Goal: Task Accomplishment & Management: Manage account settings

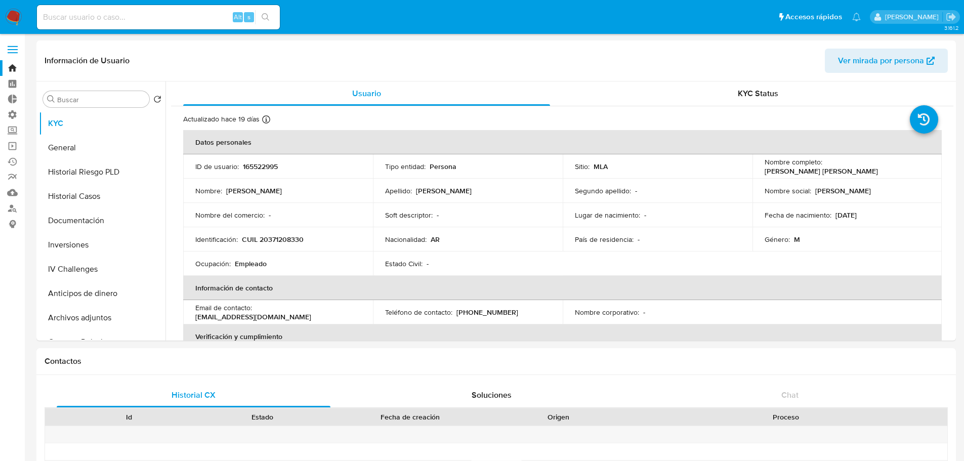
select select "10"
click at [14, 52] on span at bounding box center [13, 53] width 10 height 2
click at [0, 0] on input "checkbox" at bounding box center [0, 0] width 0 height 0
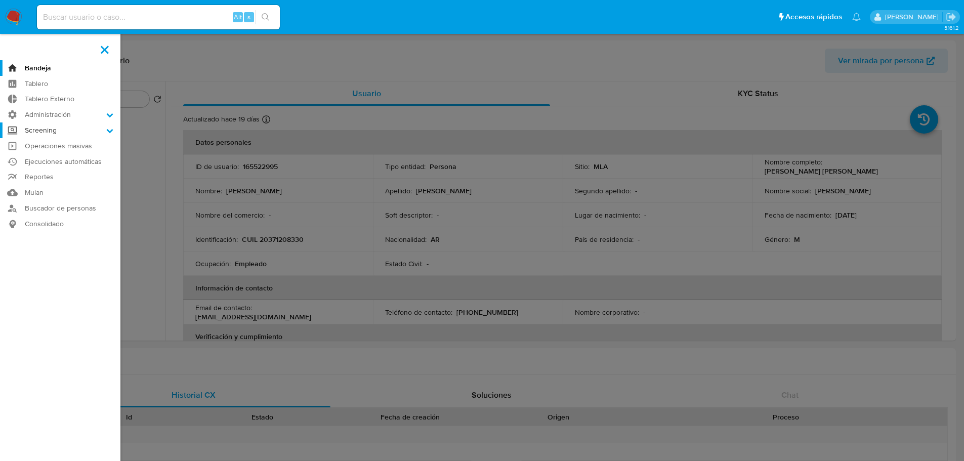
click at [49, 128] on label "Screening" at bounding box center [60, 130] width 120 height 16
click at [0, 0] on input "Screening" at bounding box center [0, 0] width 0 height 0
click at [50, 197] on link "Herramientas" at bounding box center [60, 195] width 120 height 13
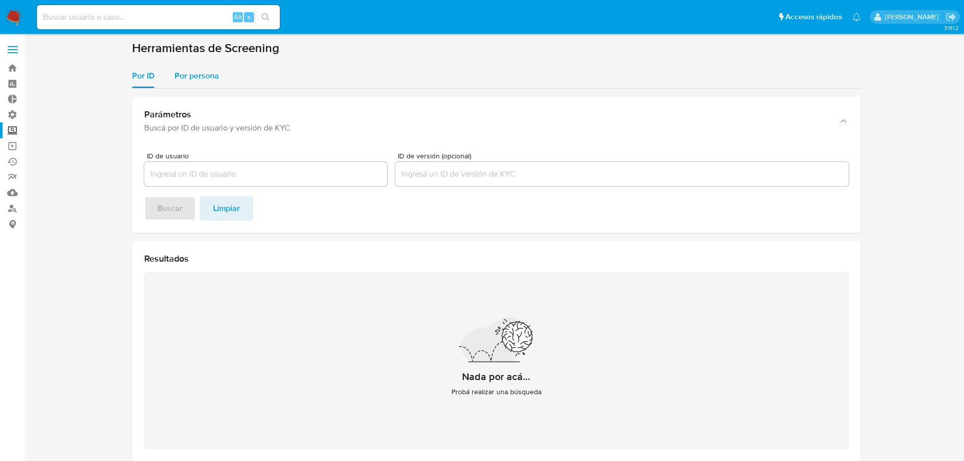
click at [185, 84] on div "Por persona" at bounding box center [197, 76] width 45 height 24
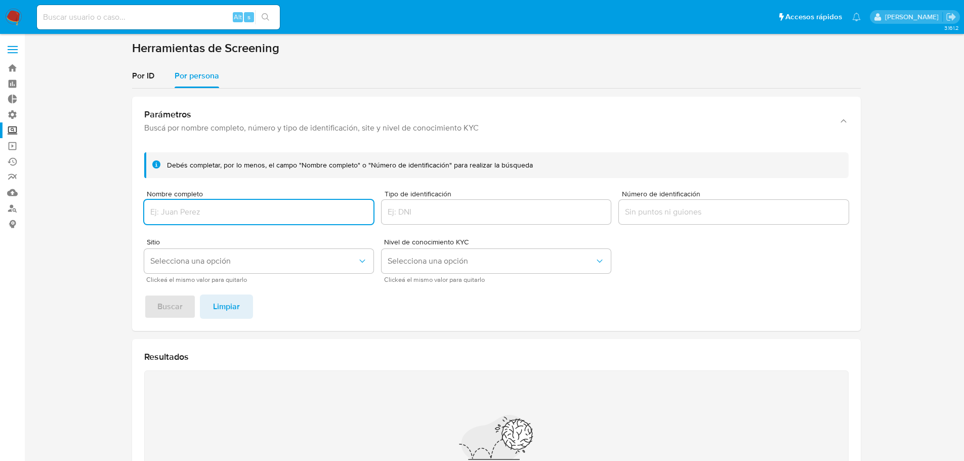
click at [522, 211] on input "Tipo de identificación" at bounding box center [495, 211] width 229 height 13
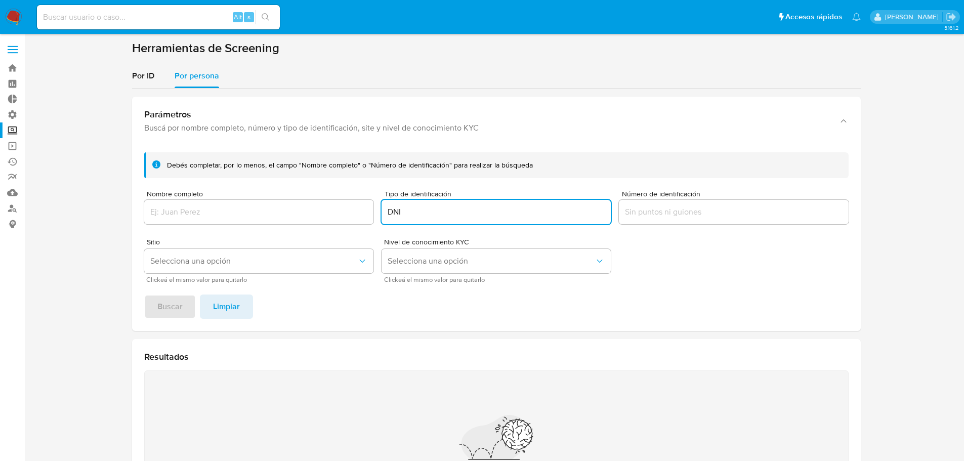
type input "DNI"
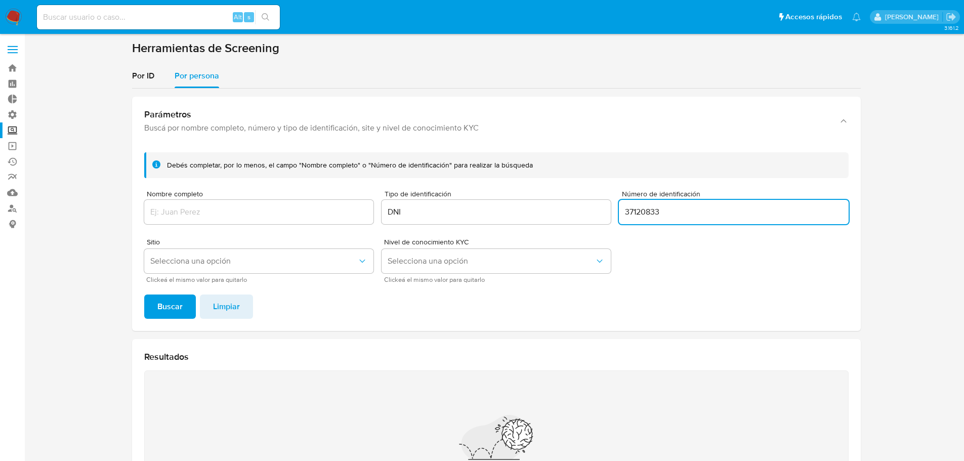
type input "37120833"
click at [144, 294] on button "Buscar" at bounding box center [170, 306] width 52 height 24
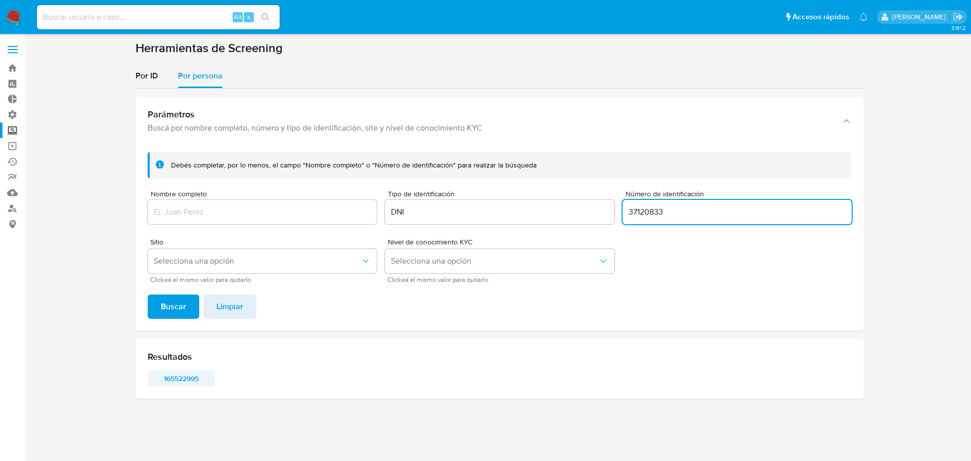
click at [191, 380] on span "165522995" at bounding box center [181, 378] width 53 height 14
drag, startPoint x: 691, startPoint y: 212, endPoint x: 581, endPoint y: 213, distance: 109.8
click at [581, 213] on form "Debés completar, por lo menos, el campo "Nombre completo" o "Número de identifi…" at bounding box center [500, 217] width 704 height 130
click at [330, 223] on form "Debés completar, por lo menos, el campo "Nombre completo" o "Número de identifi…" at bounding box center [500, 217] width 704 height 130
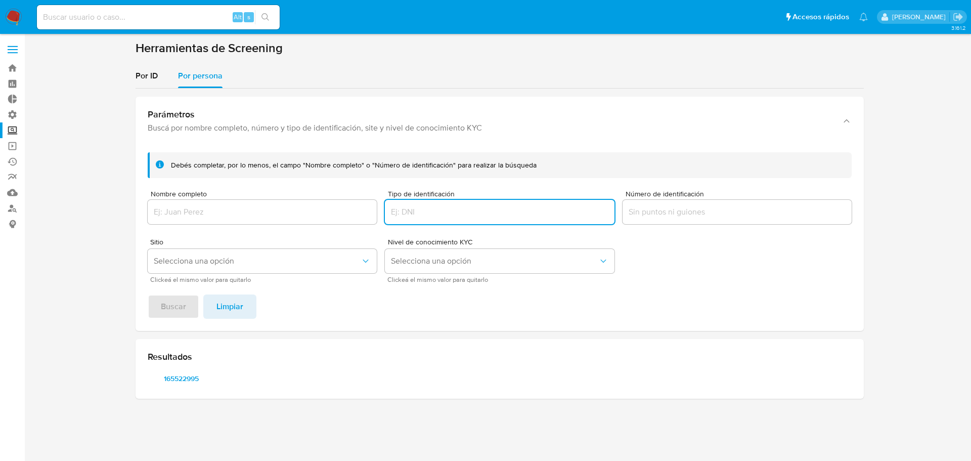
click at [311, 214] on input "Nombre completo" at bounding box center [262, 211] width 229 height 13
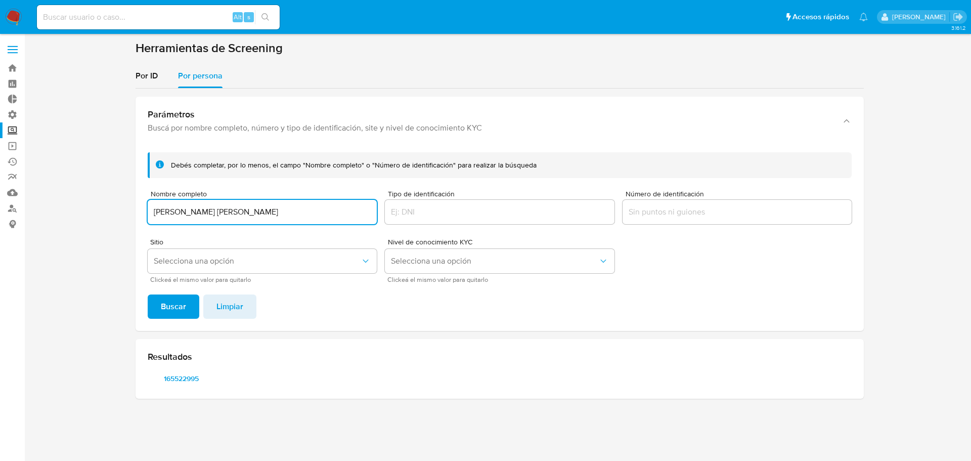
click at [148, 294] on button "Buscar" at bounding box center [174, 306] width 52 height 24
drag, startPoint x: 259, startPoint y: 211, endPoint x: 357, endPoint y: 210, distance: 98.1
click at [353, 211] on input "ALAN EZEQUIEL SANCHEZ CRESPO" at bounding box center [262, 211] width 229 height 13
click at [148, 294] on button "Buscar" at bounding box center [174, 306] width 52 height 24
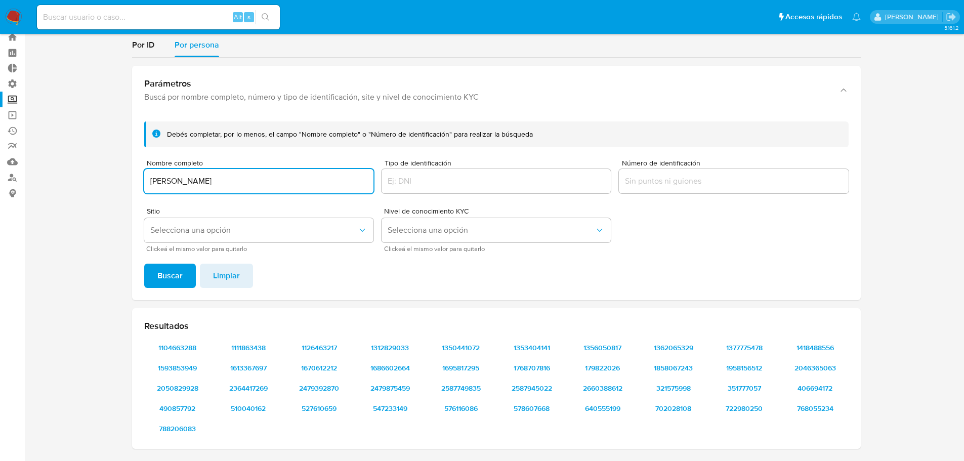
scroll to position [19, 0]
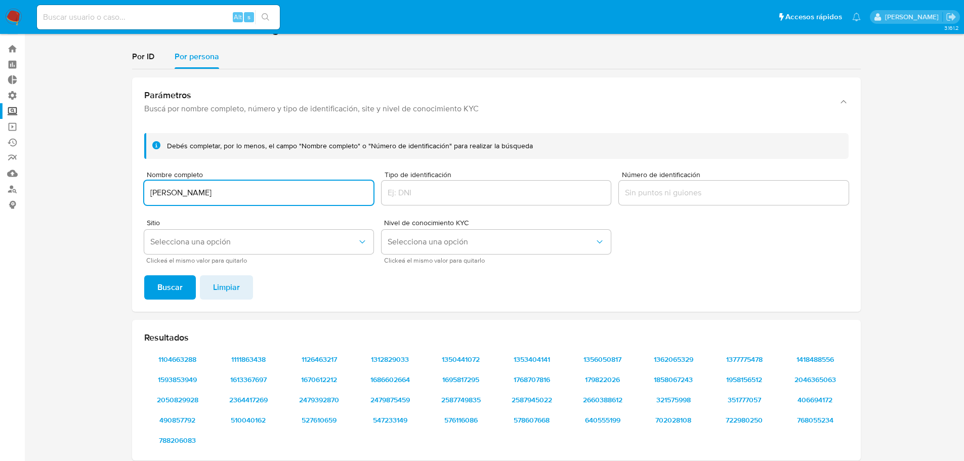
drag, startPoint x: 211, startPoint y: 191, endPoint x: 185, endPoint y: 185, distance: 27.0
click at [177, 190] on input "ALAN EZEQUIEL SANCHEZ" at bounding box center [258, 192] width 229 height 13
click at [286, 190] on input "ALAN SANCHEZ" at bounding box center [258, 192] width 229 height 13
type input "ALAN SANCHEZ CRESPO"
click at [144, 275] on button "Buscar" at bounding box center [170, 287] width 52 height 24
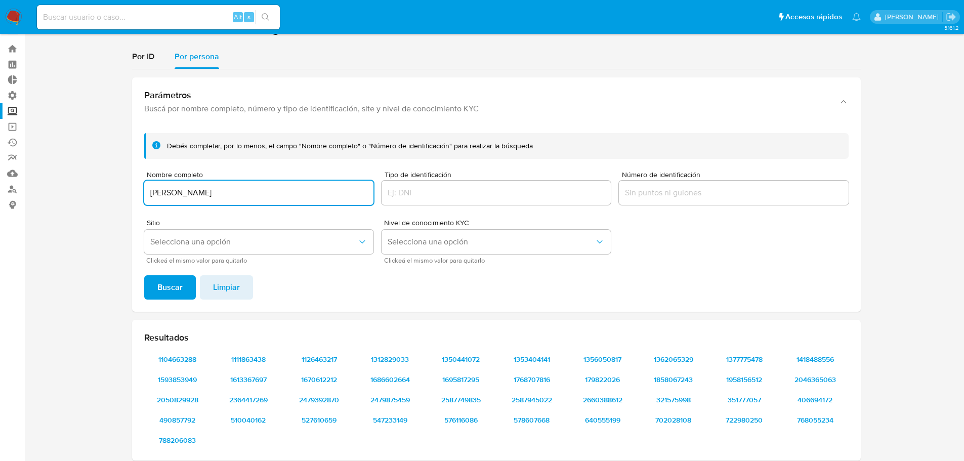
scroll to position [70, 0]
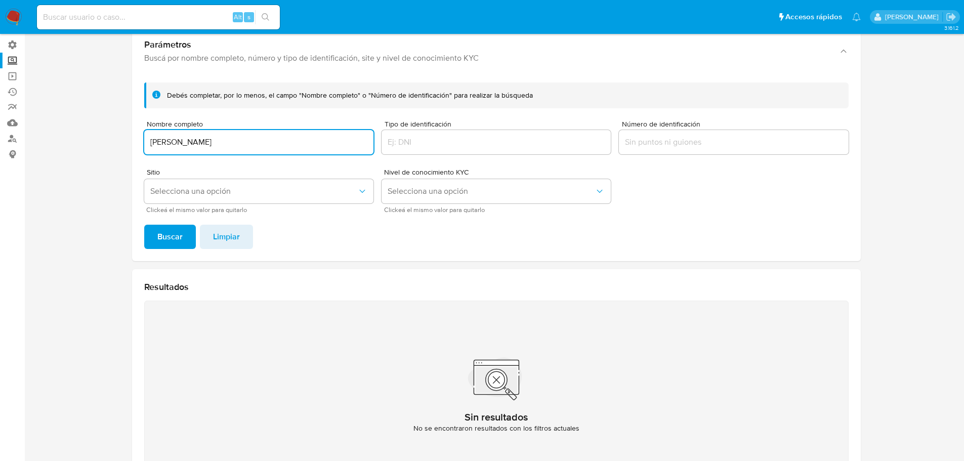
drag, startPoint x: 249, startPoint y: 147, endPoint x: 32, endPoint y: 135, distance: 217.4
click at [40, 140] on section at bounding box center [495, 234] width 919 height 527
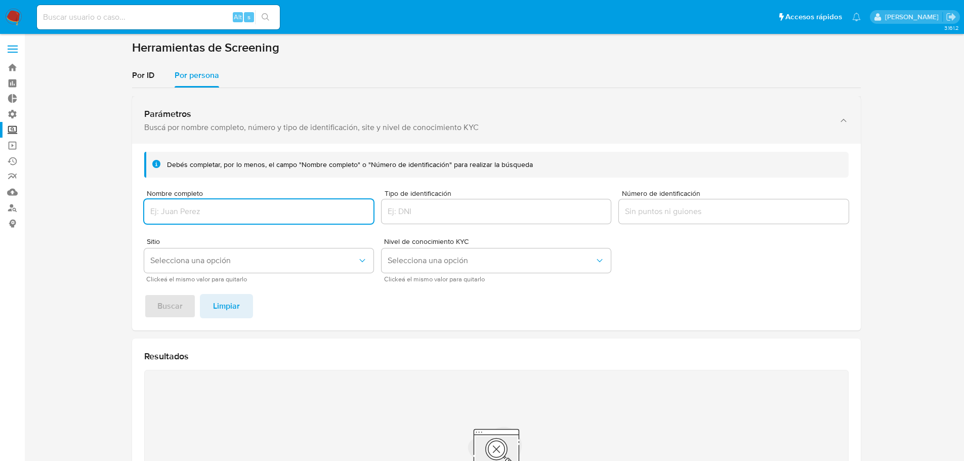
scroll to position [0, 0]
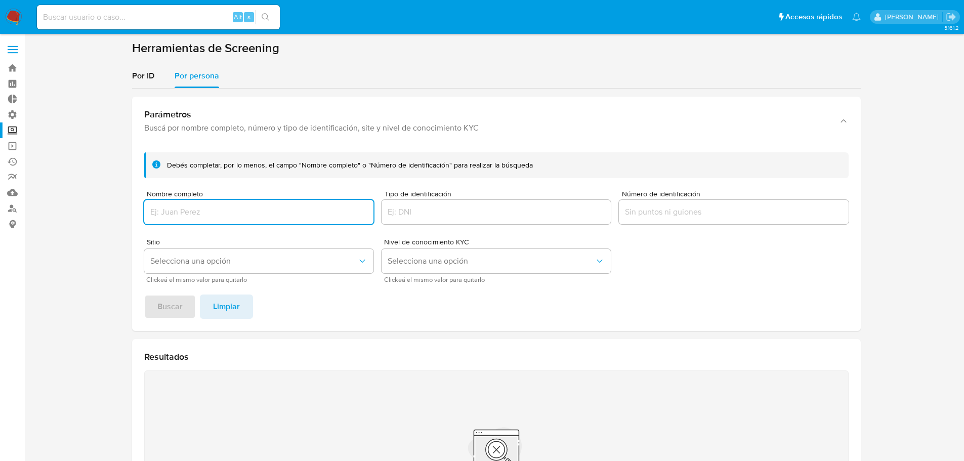
click at [18, 52] on label at bounding box center [12, 49] width 25 height 21
click at [0, 0] on input "checkbox" at bounding box center [0, 0] width 0 height 0
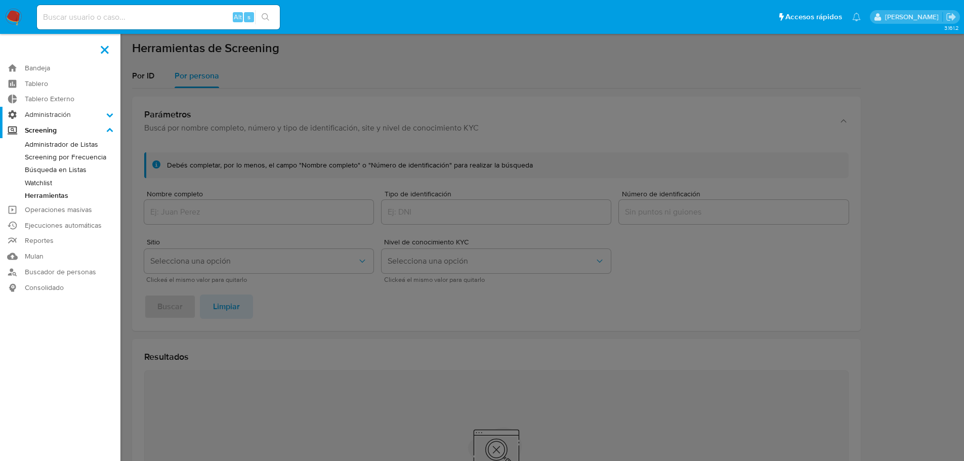
click at [56, 118] on label "Administración" at bounding box center [60, 115] width 120 height 16
click at [0, 0] on input "Administración" at bounding box center [0, 0] width 0 height 0
click at [55, 153] on link "Usuarios" at bounding box center [60, 154] width 120 height 13
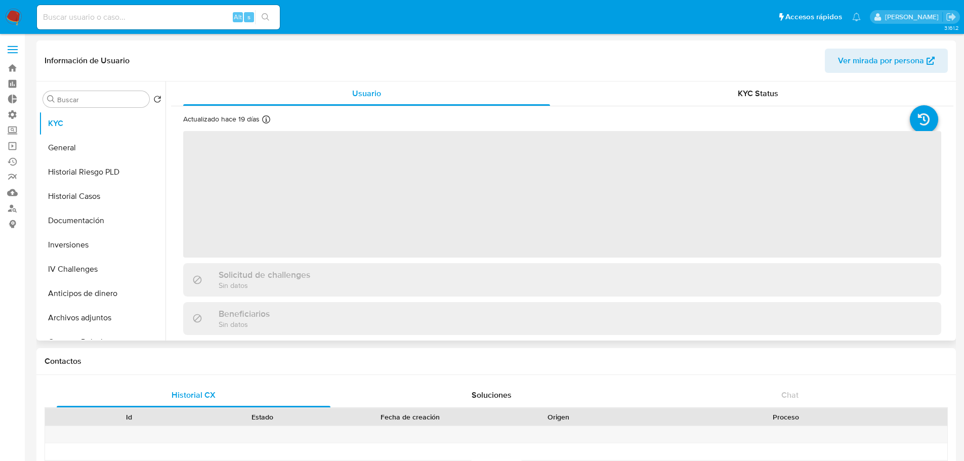
select select "10"
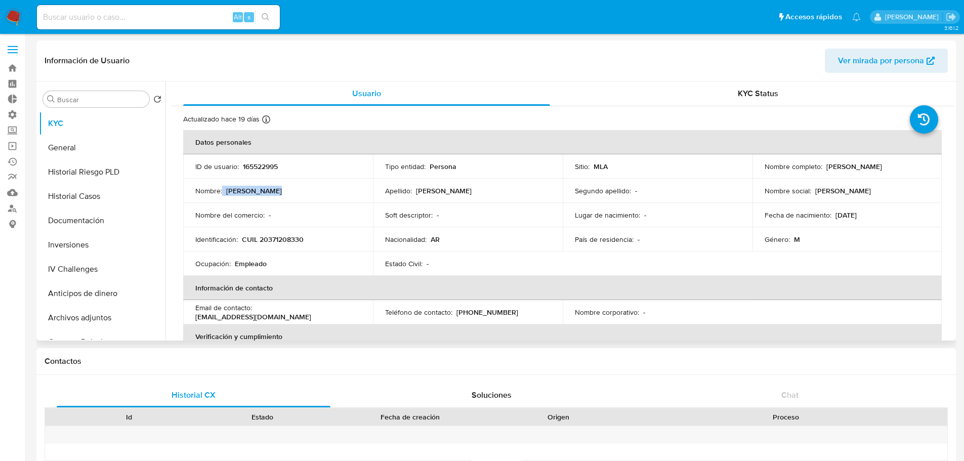
drag, startPoint x: 232, startPoint y: 190, endPoint x: 349, endPoint y: 189, distance: 116.9
click at [349, 189] on div "Nombre : Alan Ezequiel" at bounding box center [277, 190] width 165 height 9
click at [428, 189] on p "[PERSON_NAME]" at bounding box center [444, 190] width 56 height 9
click at [504, 190] on div "Apellido : Sanchez Crespo" at bounding box center [467, 190] width 165 height 9
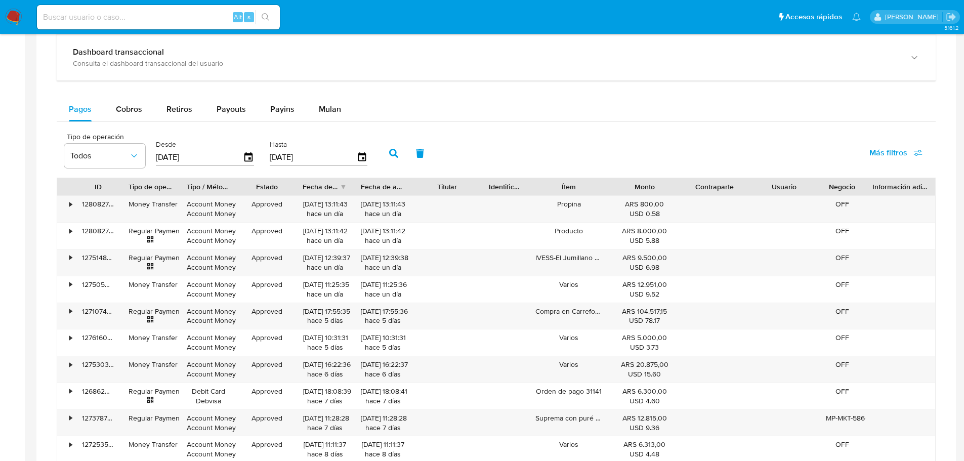
scroll to position [658, 0]
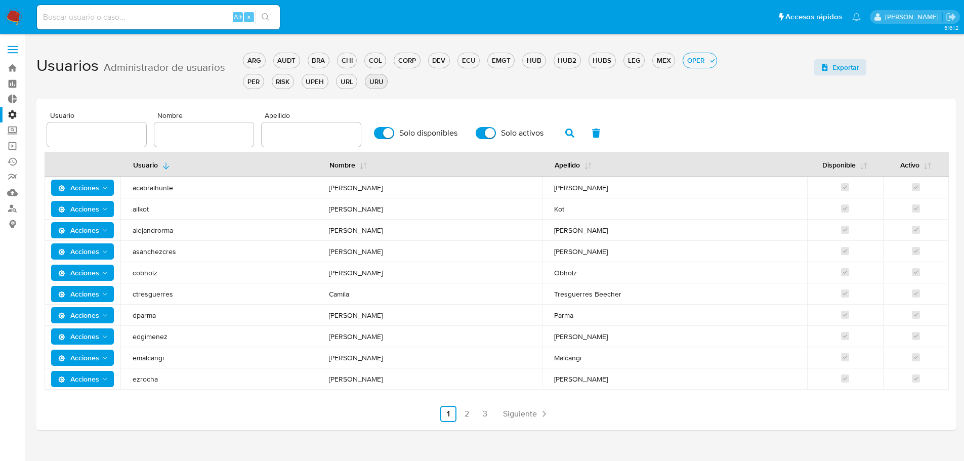
click at [374, 87] on button "URU" at bounding box center [376, 81] width 23 height 15
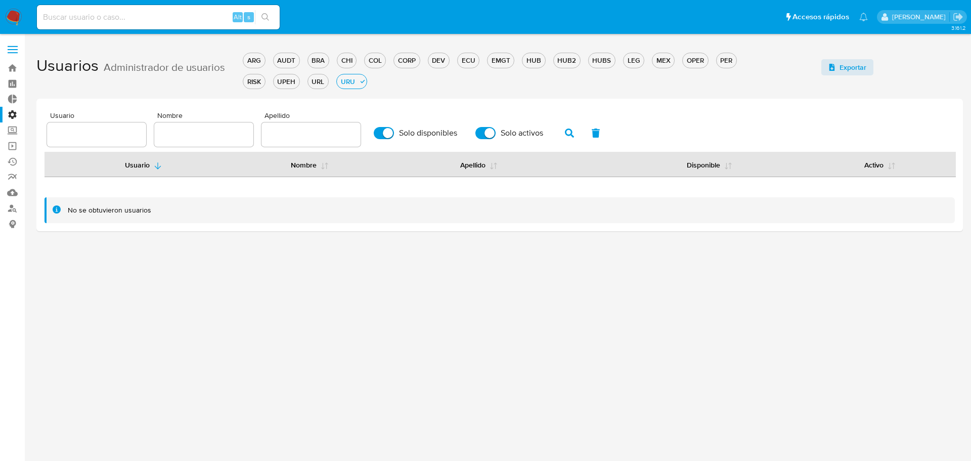
click at [208, 138] on input "text" at bounding box center [203, 134] width 99 height 13
type input "gio"
click at [569, 126] on span "button" at bounding box center [569, 132] width 9 height 17
click at [571, 132] on icon "button" at bounding box center [569, 132] width 9 height 9
drag, startPoint x: 192, startPoint y: 138, endPoint x: 139, endPoint y: 135, distance: 53.2
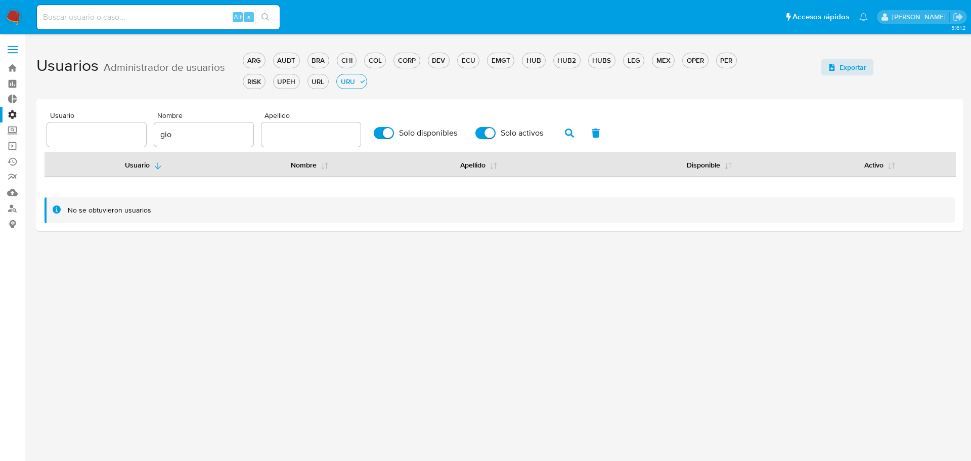
click at [139, 135] on div "Usuario Nombre gio Apellido Solo disponibles Solo activos" at bounding box center [499, 129] width 905 height 35
type input "[PERSON_NAME]"
click at [565, 133] on button "button" at bounding box center [569, 133] width 26 height 24
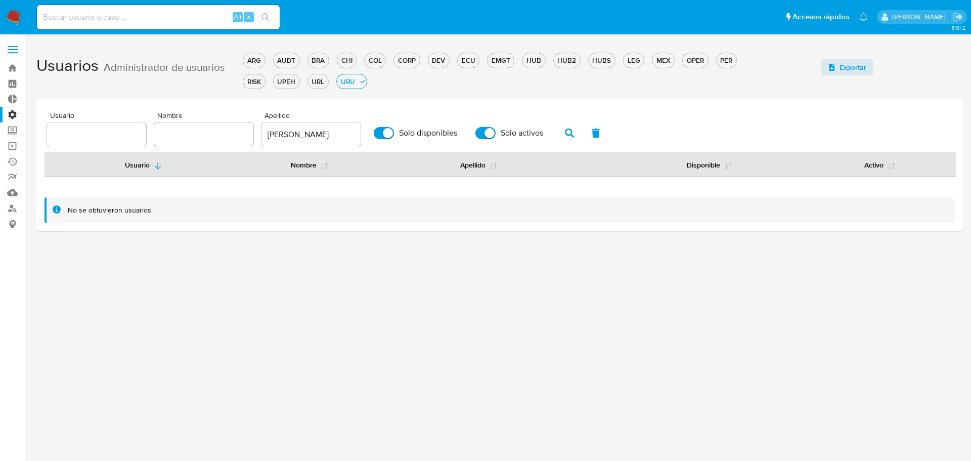
drag, startPoint x: 390, startPoint y: 132, endPoint x: 402, endPoint y: 131, distance: 12.2
click at [391, 132] on input "Solo disponibles" at bounding box center [384, 133] width 20 height 12
checkbox input "false"
click at [502, 131] on span "Solo activos" at bounding box center [522, 133] width 42 height 10
click at [496, 131] on input "Solo activos" at bounding box center [486, 133] width 20 height 12
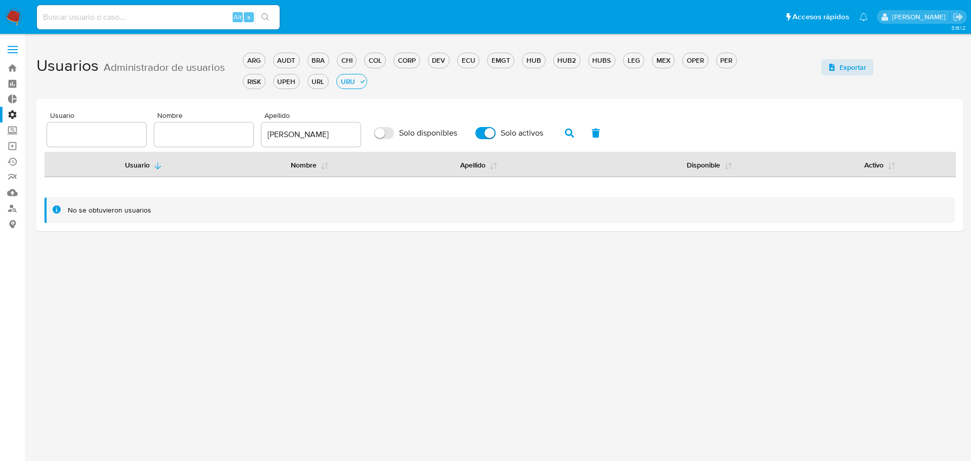
checkbox input "false"
click at [564, 128] on button "button" at bounding box center [569, 133] width 26 height 24
click at [347, 64] on div "CHI" at bounding box center [346, 61] width 19 height 10
click at [559, 136] on button "button" at bounding box center [569, 133] width 26 height 24
click at [322, 77] on div "UPEH" at bounding box center [315, 82] width 26 height 10
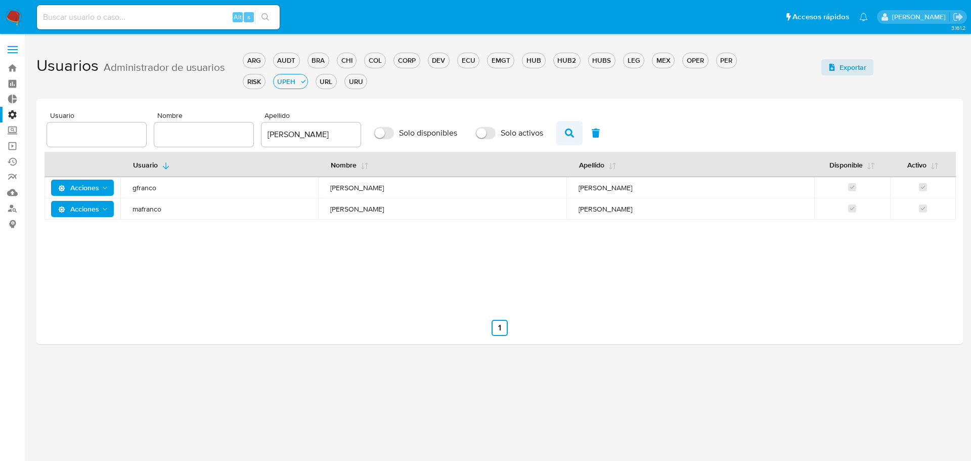
click at [573, 134] on icon "button" at bounding box center [569, 132] width 9 height 9
click at [376, 250] on div "Usuario Nombre Apellido Disponible Activo Acciones gfranco [PERSON_NAME] Accion…" at bounding box center [500, 228] width 911 height 152
drag, startPoint x: 391, startPoint y: 130, endPoint x: 402, endPoint y: 131, distance: 11.6
click at [391, 130] on input "Solo disponibles" at bounding box center [384, 133] width 20 height 12
checkbox input "true"
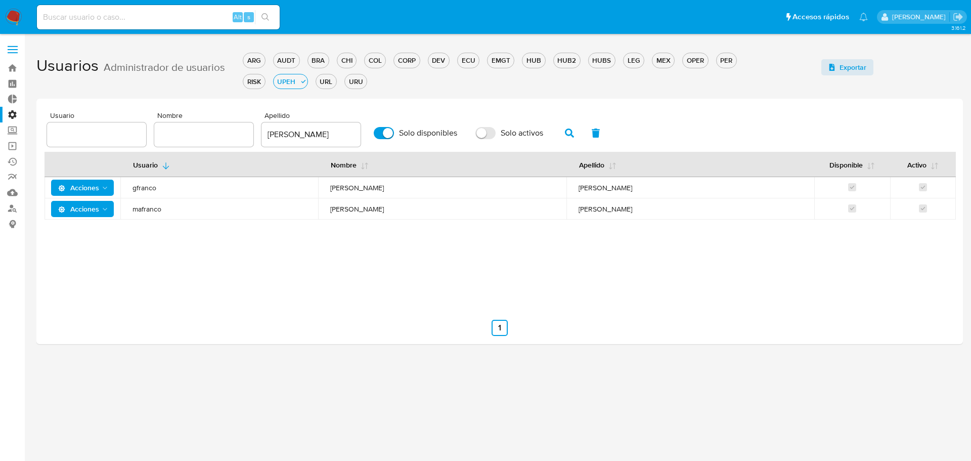
click at [490, 130] on input "Solo activos" at bounding box center [486, 133] width 20 height 12
checkbox input "true"
click at [272, 134] on input "[PERSON_NAME]" at bounding box center [311, 134] width 99 height 13
click at [566, 131] on icon "button" at bounding box center [569, 132] width 9 height 9
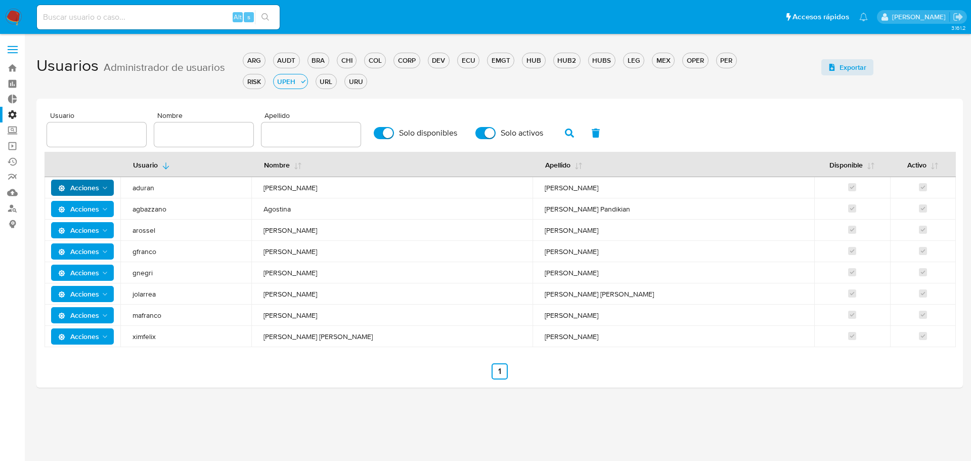
click at [107, 189] on icon "Acciones" at bounding box center [105, 188] width 8 height 8
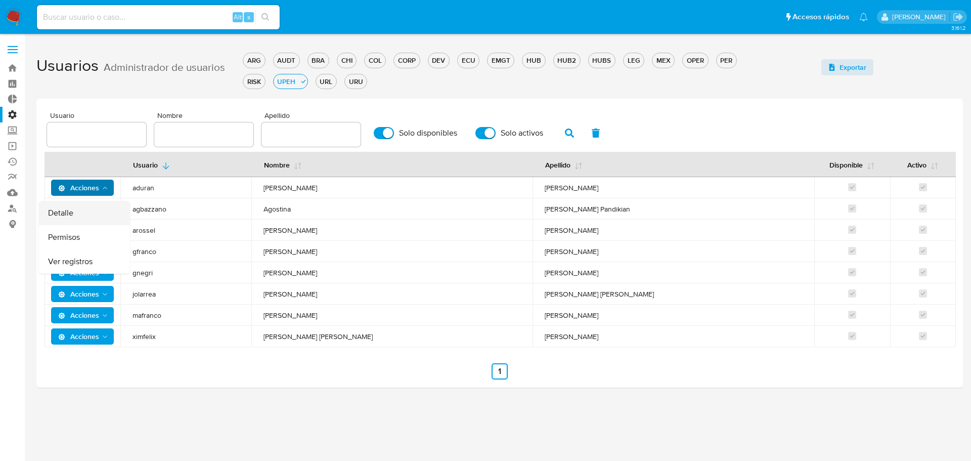
click at [97, 215] on button "Detalle" at bounding box center [84, 213] width 91 height 24
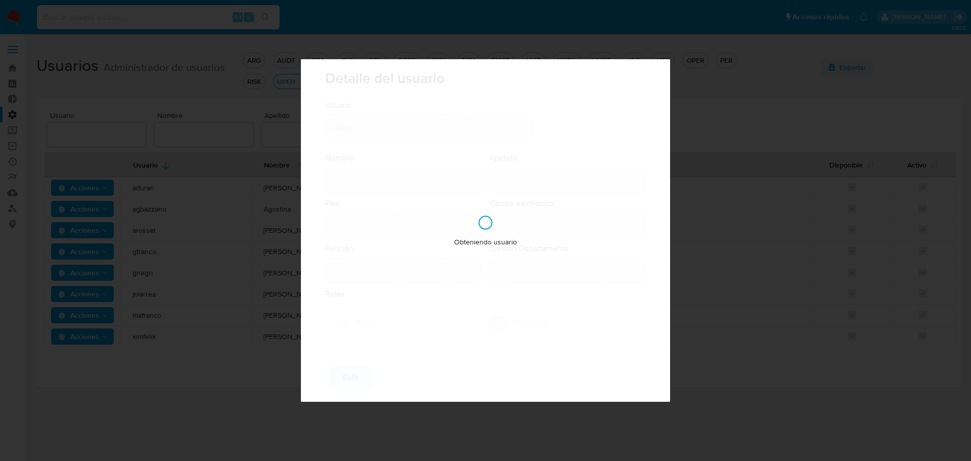
type input "[PERSON_NAME]"
type input "[GEOGRAPHIC_DATA]"
type input "[PERSON_NAME][EMAIL_ADDRESS][PERSON_NAME][DOMAIN_NAME]"
type input "Supervisor (80001637)"
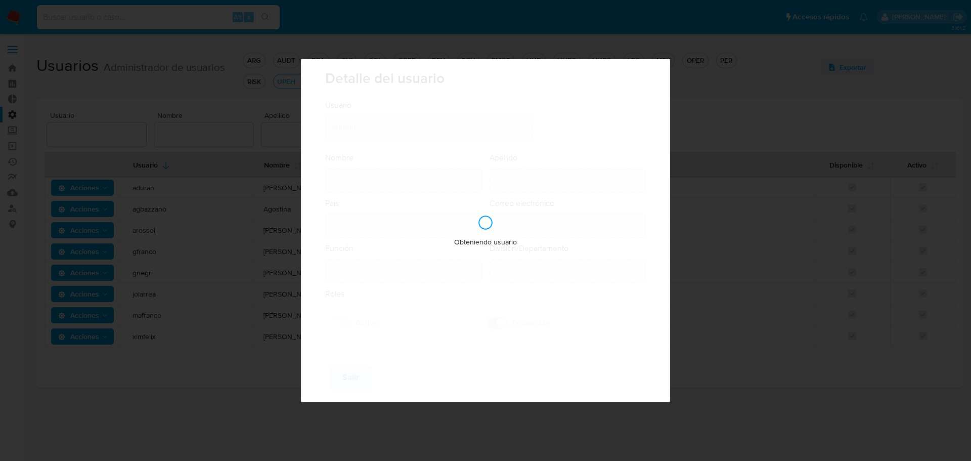
type input "Risk & Compliance AML Countries"
checkbox input "true"
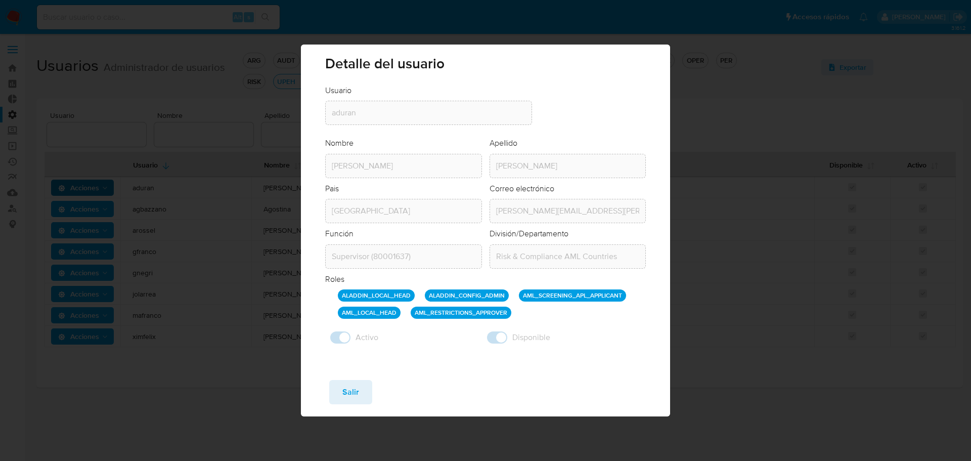
click at [742, 208] on div "Detalle del usuario Usuario Usuario aduran Nombre Nombre [PERSON_NAME] Apellido…" at bounding box center [485, 230] width 971 height 461
click at [361, 392] on button "Salir" at bounding box center [350, 392] width 43 height 24
checkbox input "false"
